Goal: Transaction & Acquisition: Purchase product/service

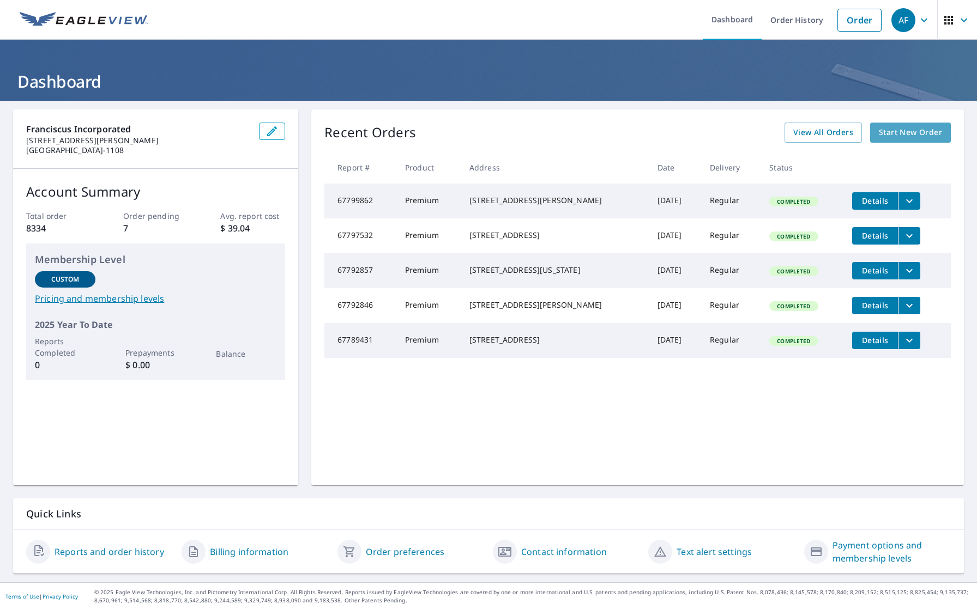
click at [894, 139] on link "Start New Order" at bounding box center [910, 133] width 81 height 20
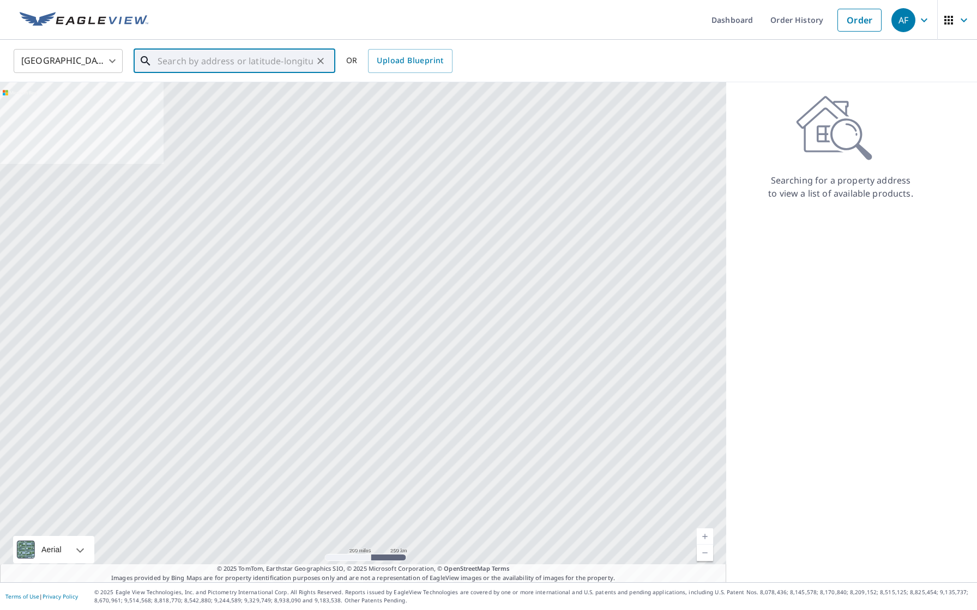
click at [195, 66] on input "text" at bounding box center [234, 61] width 155 height 31
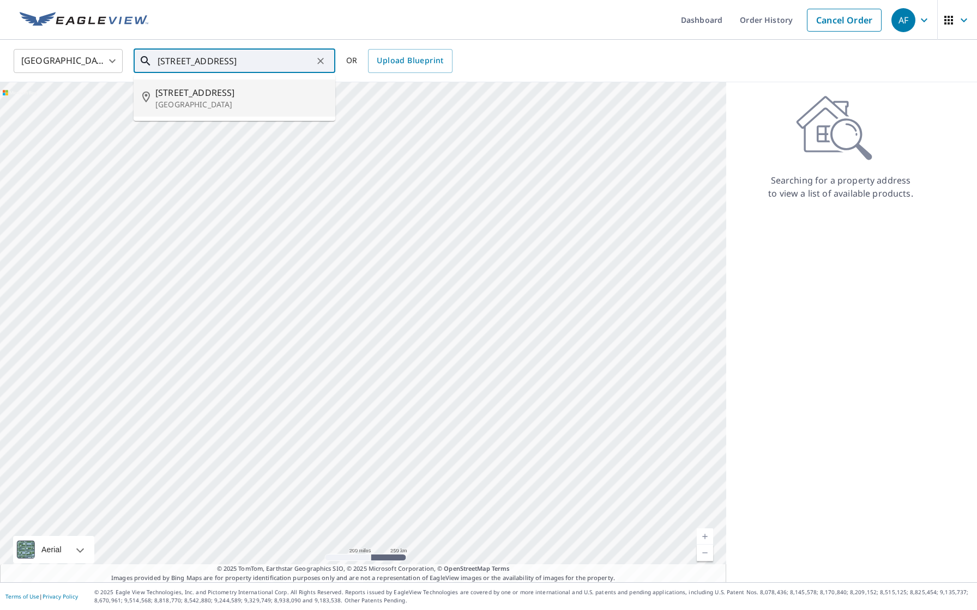
click at [184, 95] on span "[STREET_ADDRESS]" at bounding box center [240, 92] width 171 height 13
type input "[STREET_ADDRESS]"
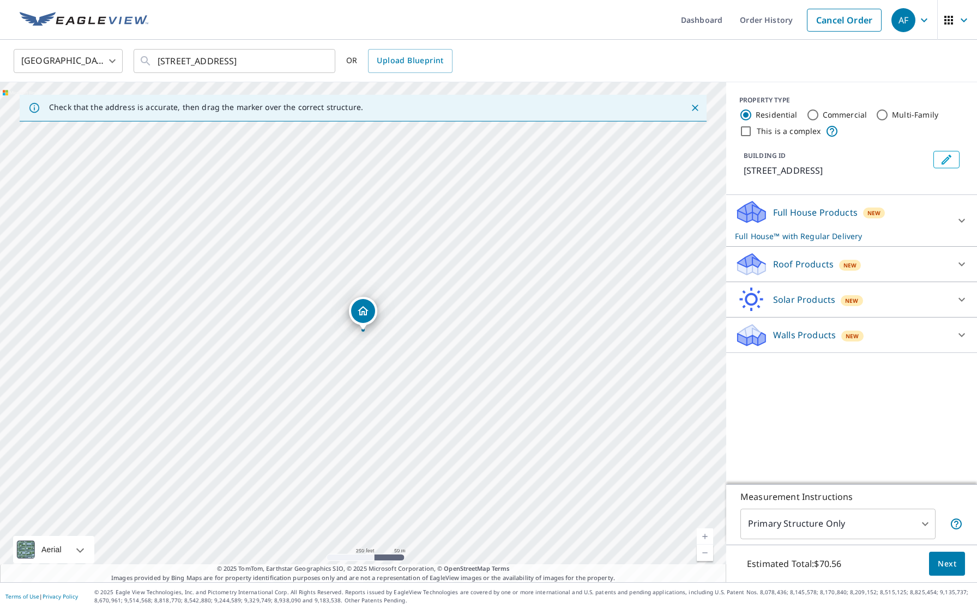
click at [705, 535] on link "Current Level 17, Zoom In" at bounding box center [704, 537] width 16 height 16
click at [705, 535] on link "Current Level 18, Zoom In" at bounding box center [704, 537] width 16 height 16
click at [705, 535] on link "Current Level 19, Zoom In" at bounding box center [704, 537] width 16 height 16
click at [705, 535] on link "Current Level 20, Zoom In Disabled" at bounding box center [704, 537] width 16 height 16
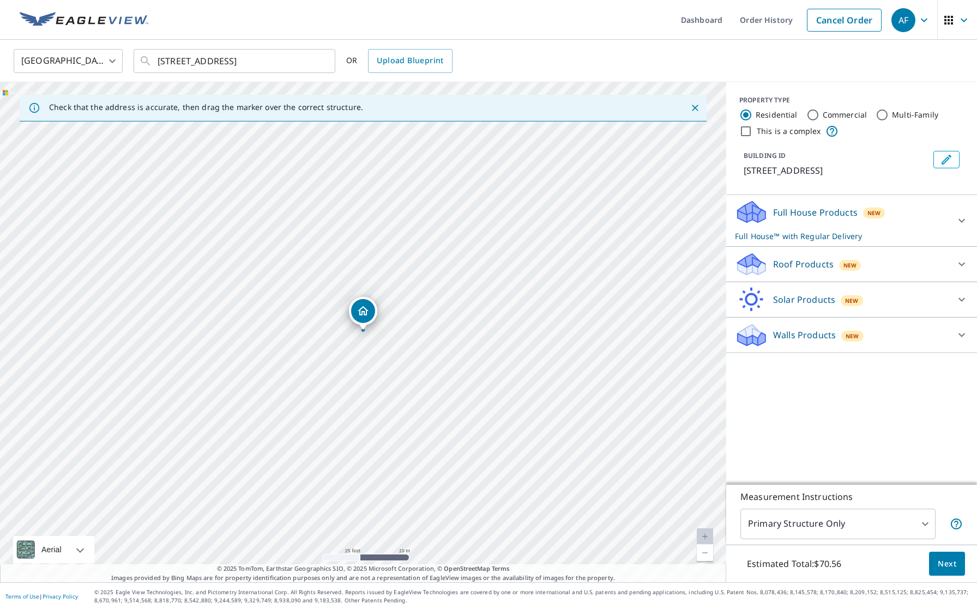
click at [799, 268] on p "Roof Products" at bounding box center [803, 264] width 60 height 13
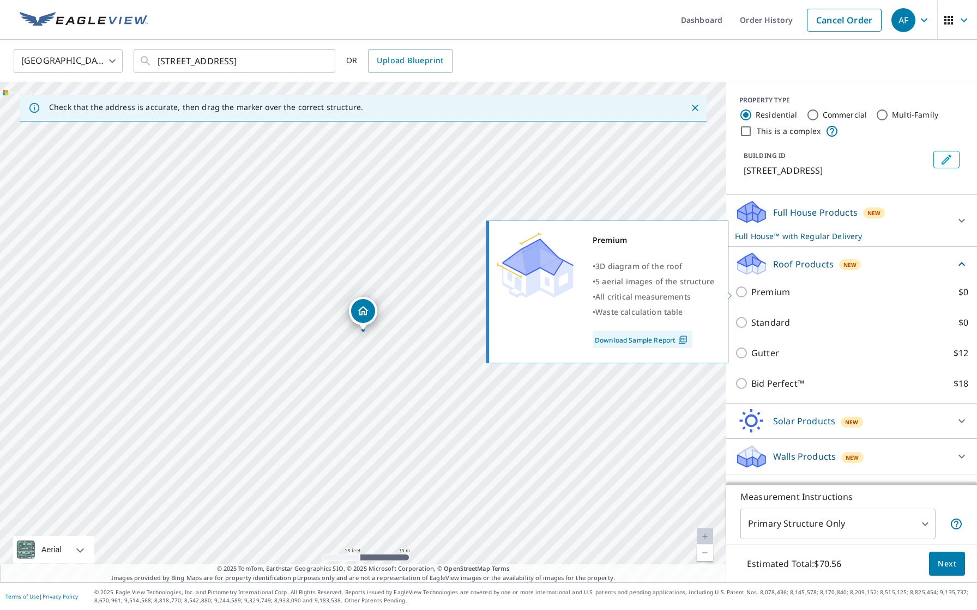
click at [777, 292] on p "Premium" at bounding box center [770, 292] width 39 height 13
click at [751, 292] on input "Premium $0" at bounding box center [743, 292] width 16 height 13
checkbox input "true"
checkbox input "false"
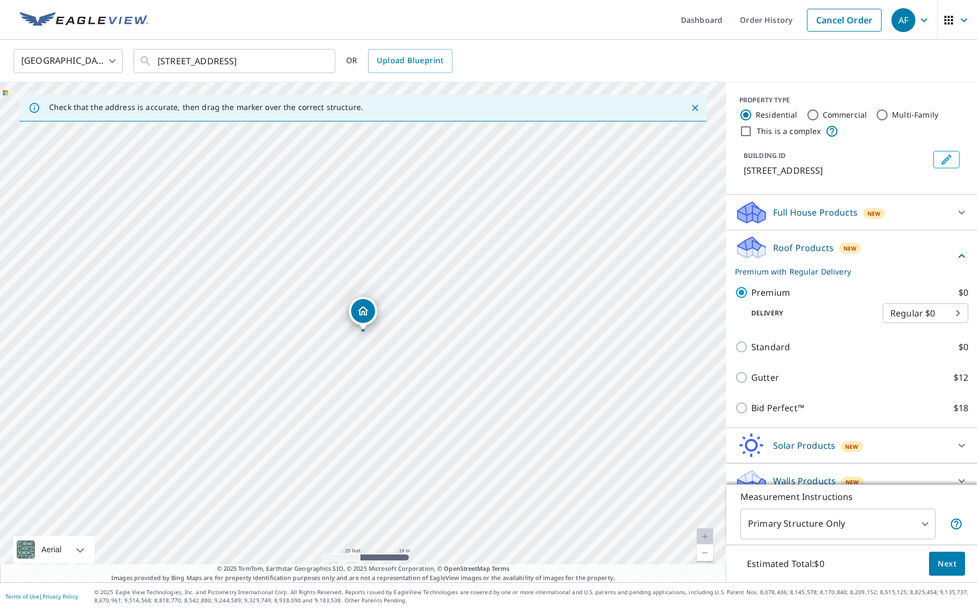
click at [832, 517] on body "AF AF Dashboard Order History Cancel Order AF [GEOGRAPHIC_DATA] [GEOGRAPHIC_DAT…" at bounding box center [488, 305] width 977 height 610
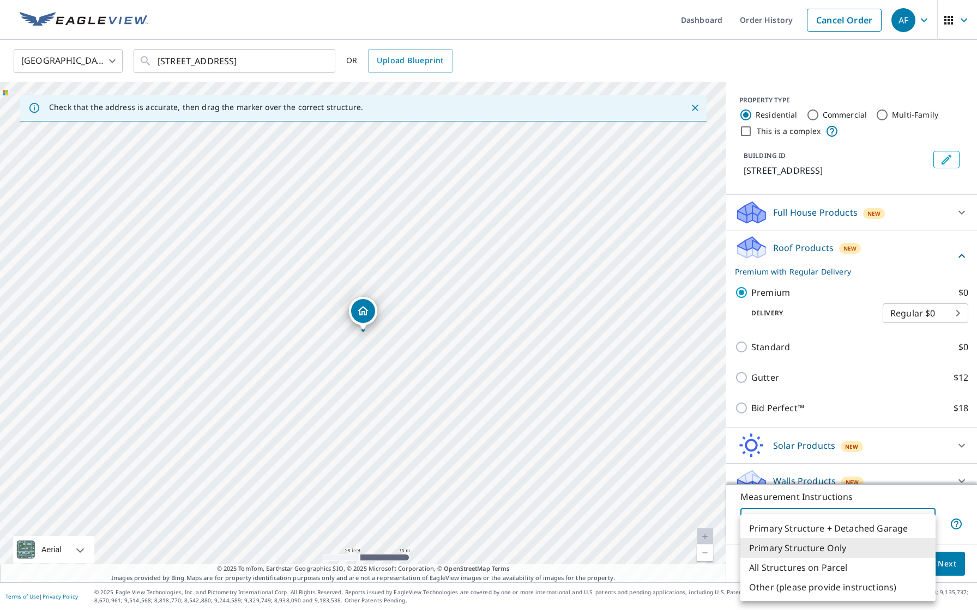
click at [830, 531] on li "Primary Structure + Detached Garage" at bounding box center [837, 529] width 195 height 20
type input "1"
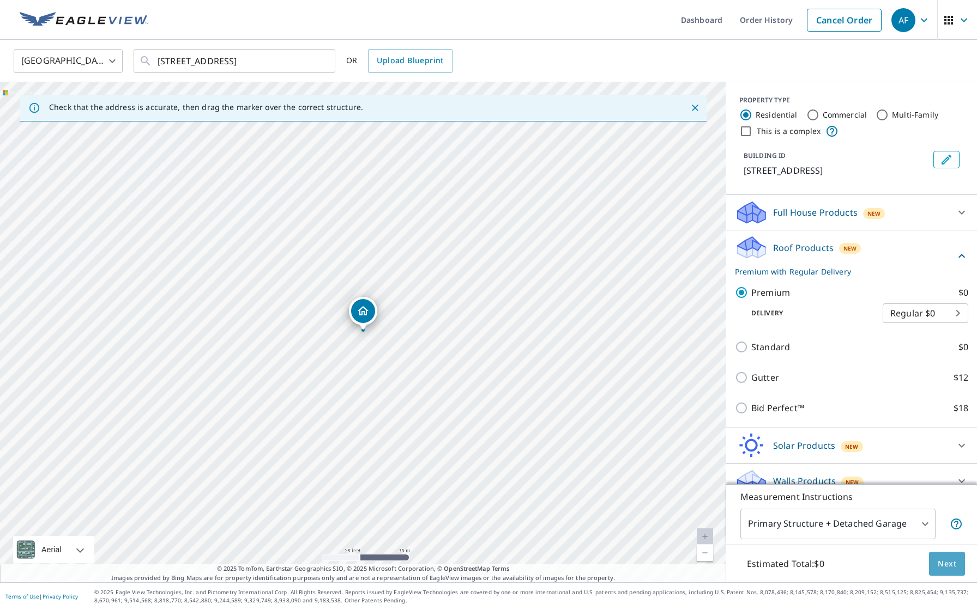
click at [942, 561] on span "Next" at bounding box center [946, 564] width 19 height 14
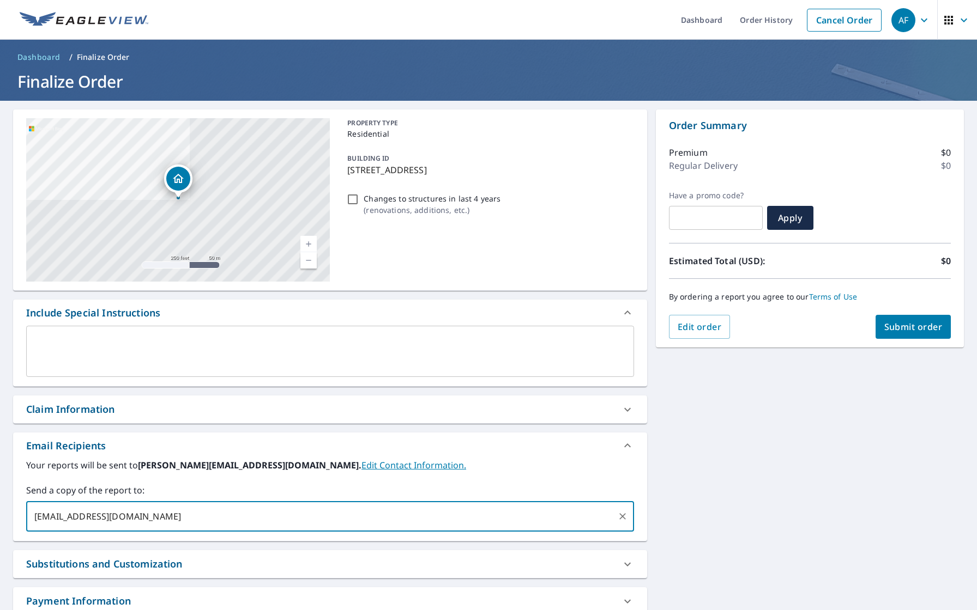
type input "[EMAIL_ADDRESS][DOMAIN_NAME]"
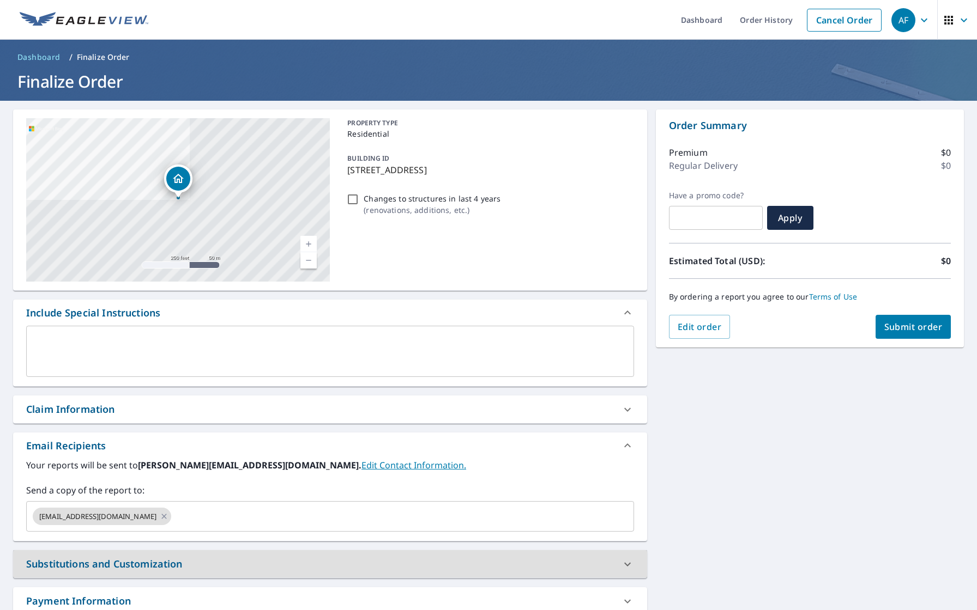
click at [937, 334] on button "Submit order" at bounding box center [913, 327] width 76 height 24
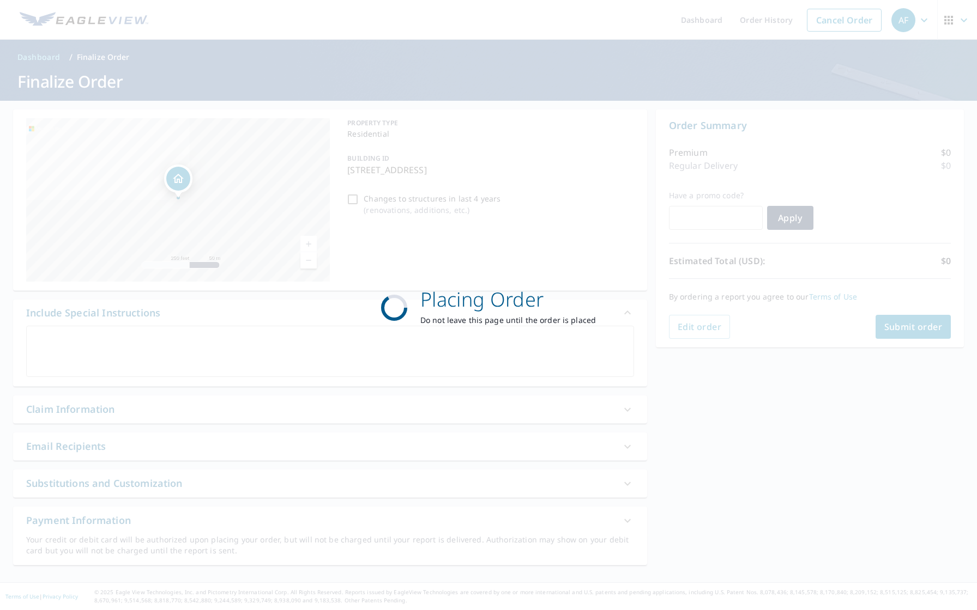
checkbox input "true"
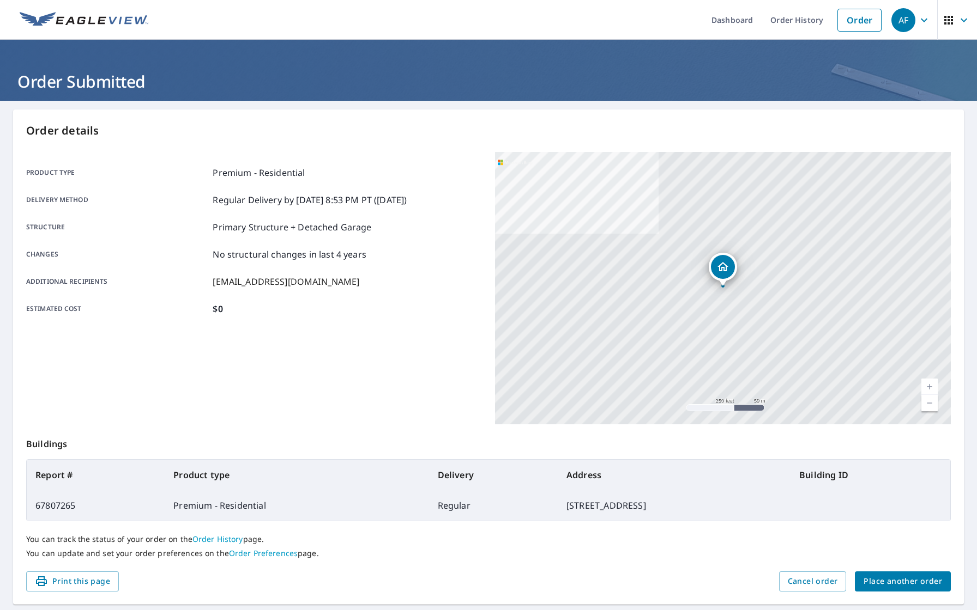
click at [883, 586] on span "Place another order" at bounding box center [902, 582] width 78 height 14
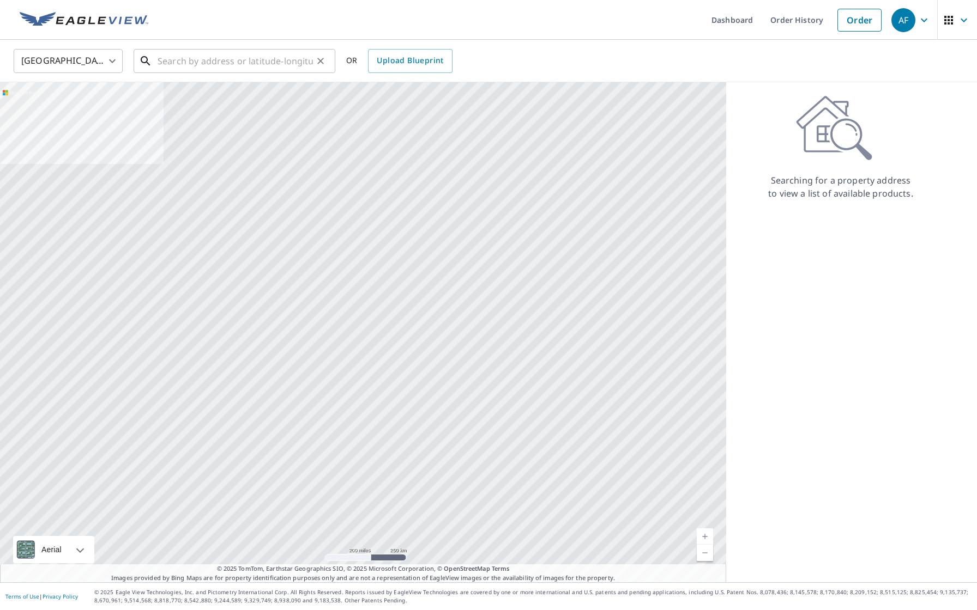
click at [288, 62] on input "text" at bounding box center [234, 61] width 155 height 31
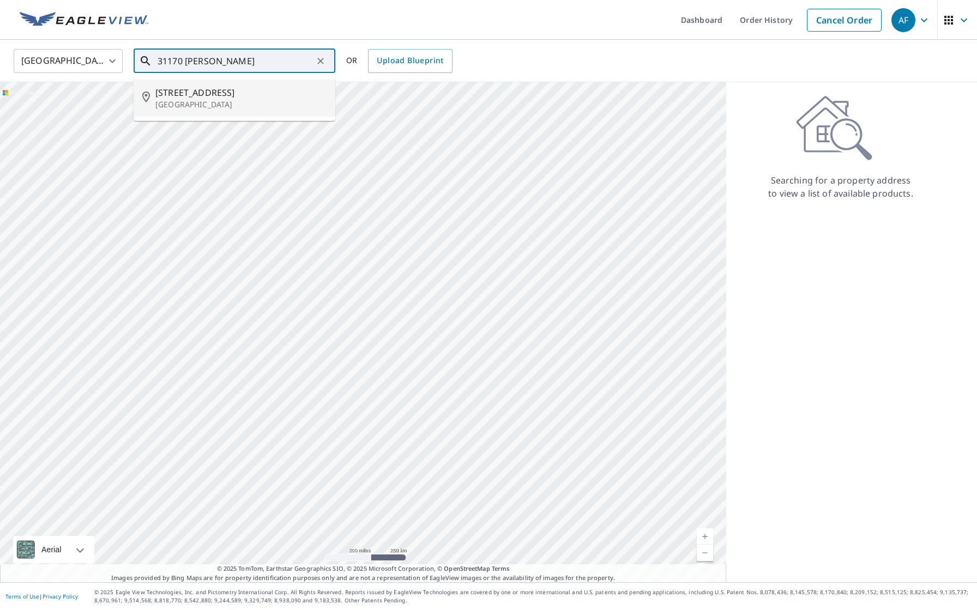
click at [232, 89] on span "[STREET_ADDRESS]" at bounding box center [240, 92] width 171 height 13
type input "[STREET_ADDRESS]"
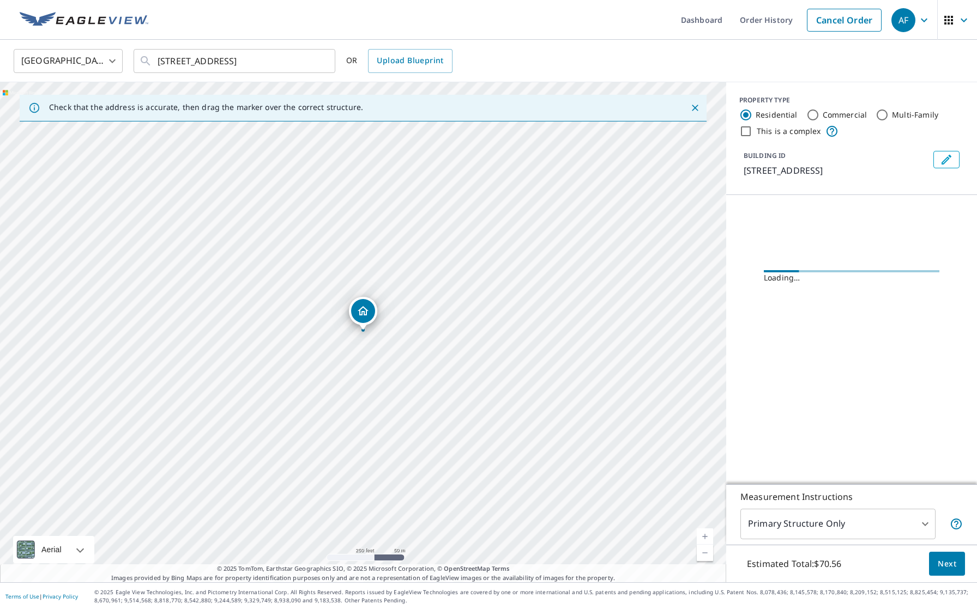
click at [700, 538] on link "Current Level 17, Zoom In" at bounding box center [704, 537] width 16 height 16
click at [700, 538] on link "Current Level 17.633872101202105, Zoom In" at bounding box center [704, 537] width 16 height 16
click at [700, 538] on link "Current Level 18.096577511676095, Zoom In Disabled" at bounding box center [704, 537] width 16 height 16
click at [700, 538] on link "Current Level 20, Zoom In Disabled" at bounding box center [704, 537] width 16 height 16
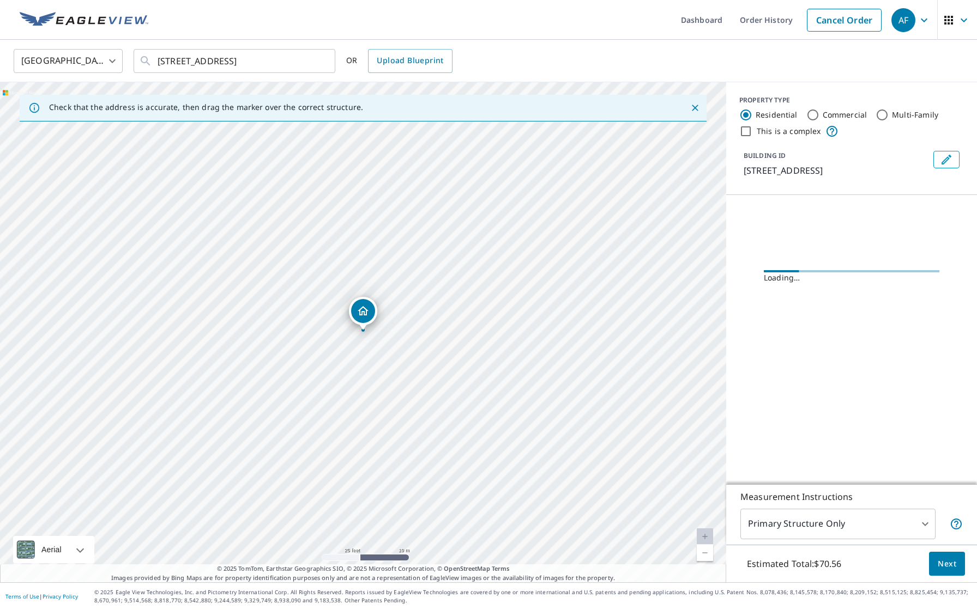
click at [700, 538] on link "Current Level 20, Zoom In Disabled" at bounding box center [704, 537] width 16 height 16
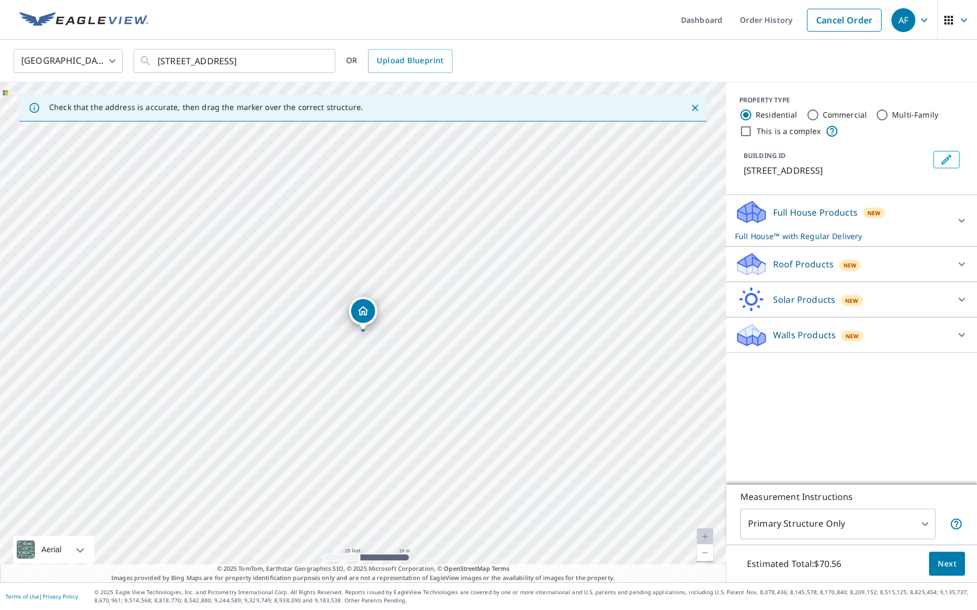
click at [835, 211] on p "Full House Products" at bounding box center [815, 212] width 84 height 13
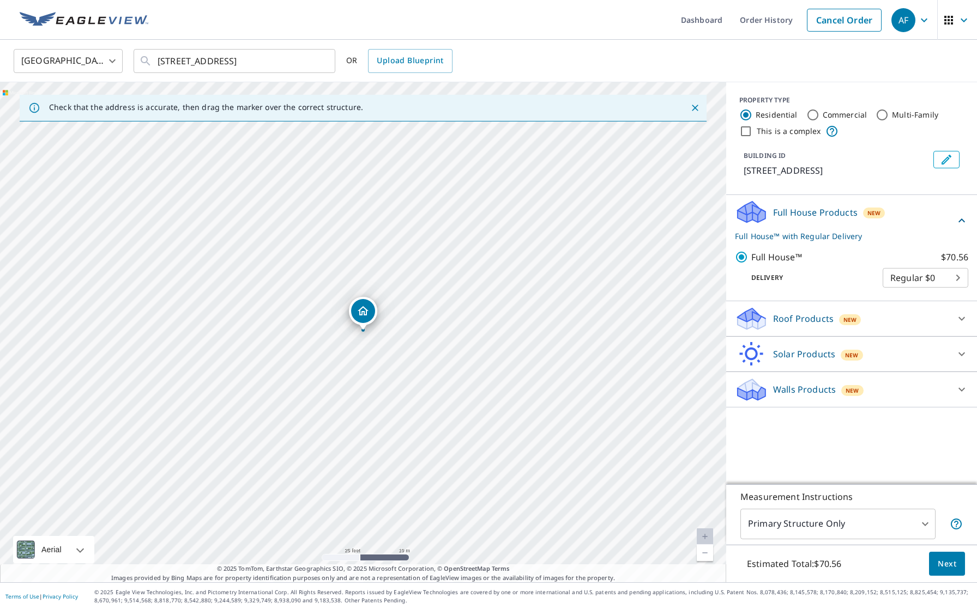
click at [795, 319] on p "Roof Products" at bounding box center [803, 318] width 60 height 13
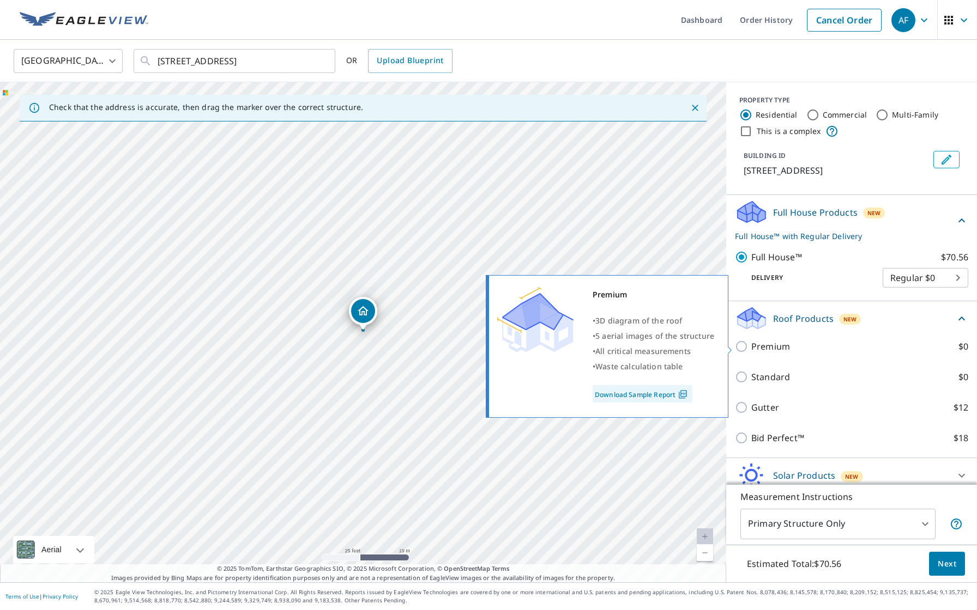
click at [761, 348] on p "Premium" at bounding box center [770, 346] width 39 height 13
click at [751, 348] on input "Premium $0" at bounding box center [743, 346] width 16 height 13
checkbox input "true"
checkbox input "false"
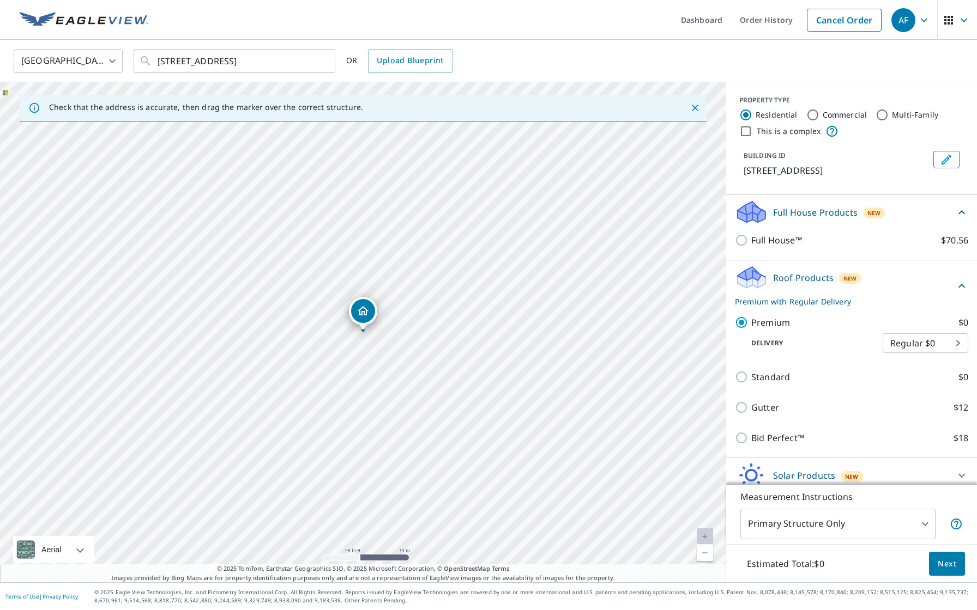
click at [945, 568] on span "Next" at bounding box center [946, 564] width 19 height 14
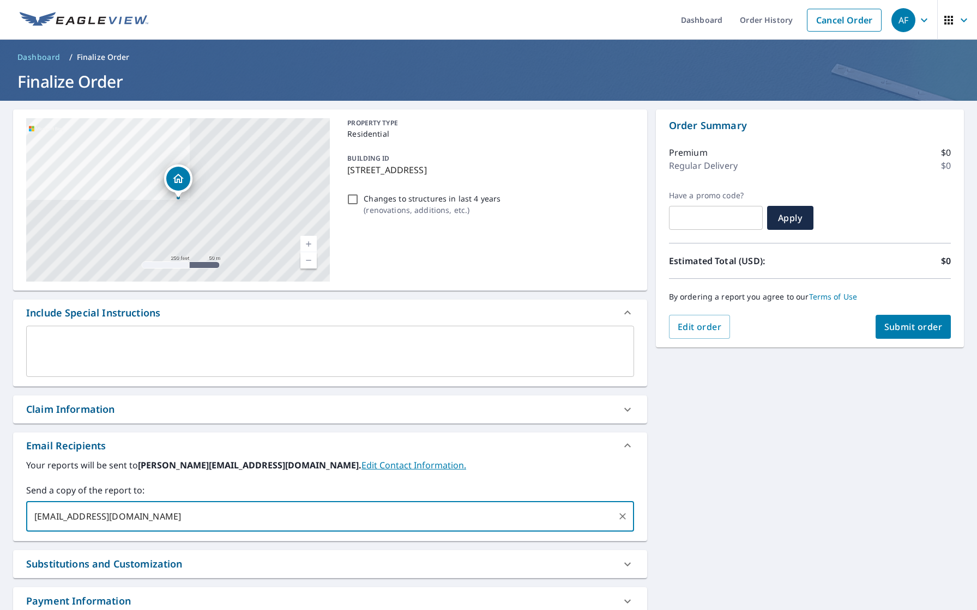
type input "[EMAIL_ADDRESS][DOMAIN_NAME]"
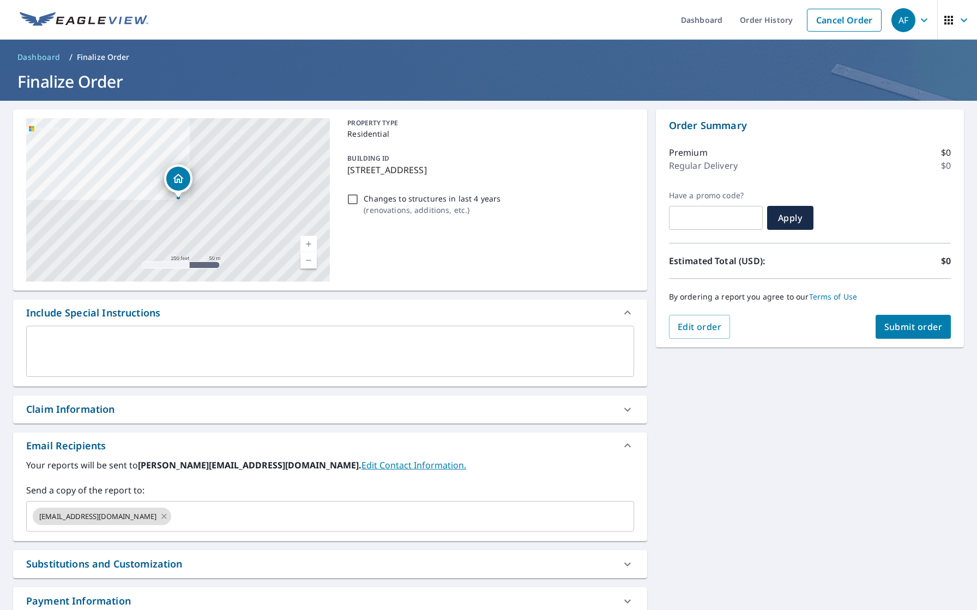
click at [920, 312] on div "By ordering a report you agree to our Terms of Use" at bounding box center [810, 297] width 282 height 36
click at [918, 320] on button "Submit order" at bounding box center [913, 327] width 76 height 24
checkbox input "true"
